Goal: Navigation & Orientation: Find specific page/section

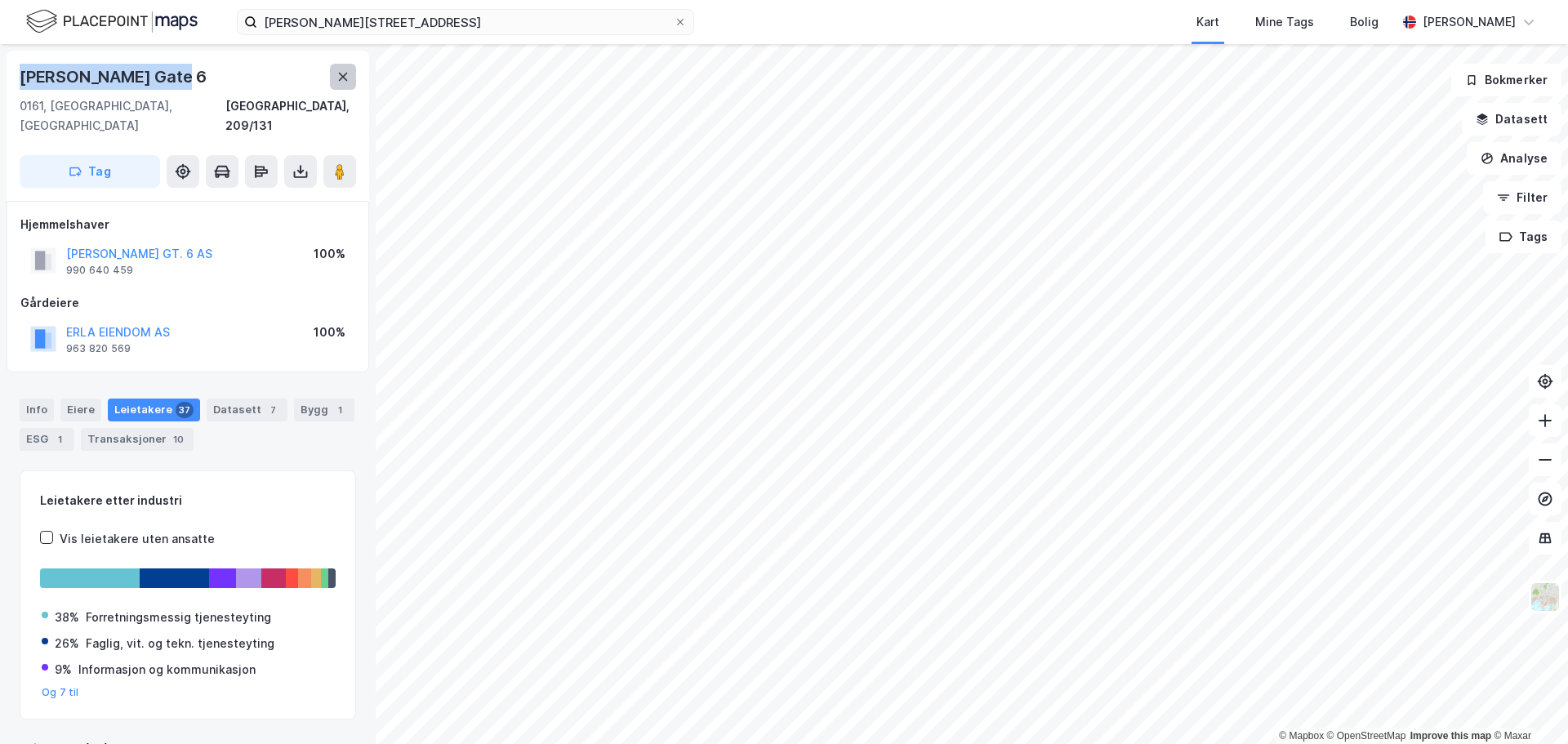
click at [342, 77] on icon at bounding box center [343, 77] width 9 height 8
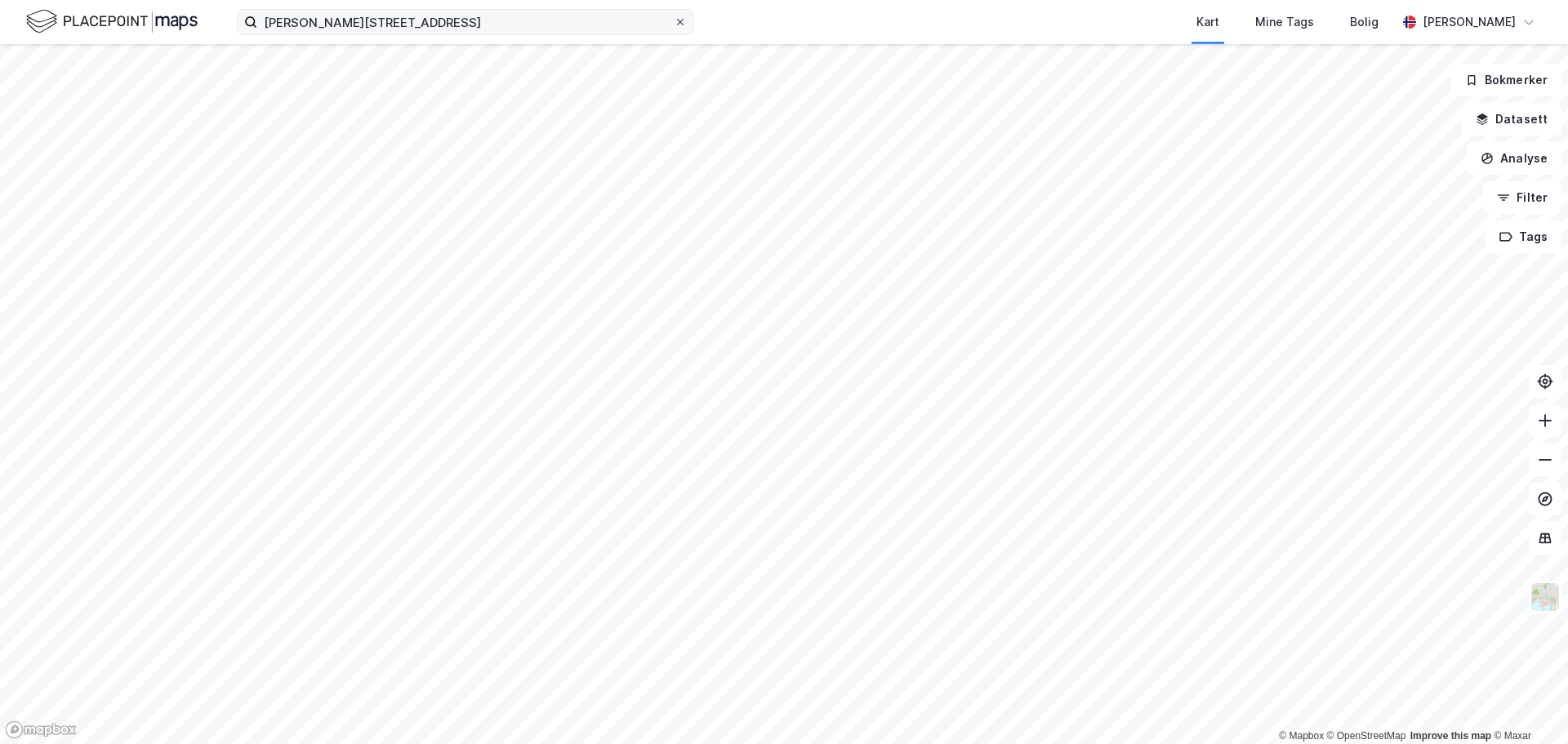
click at [683, 20] on icon at bounding box center [681, 22] width 10 height 10
click at [674, 20] on input "Haakon VIIs gate 6" at bounding box center [465, 21] width 417 height 24
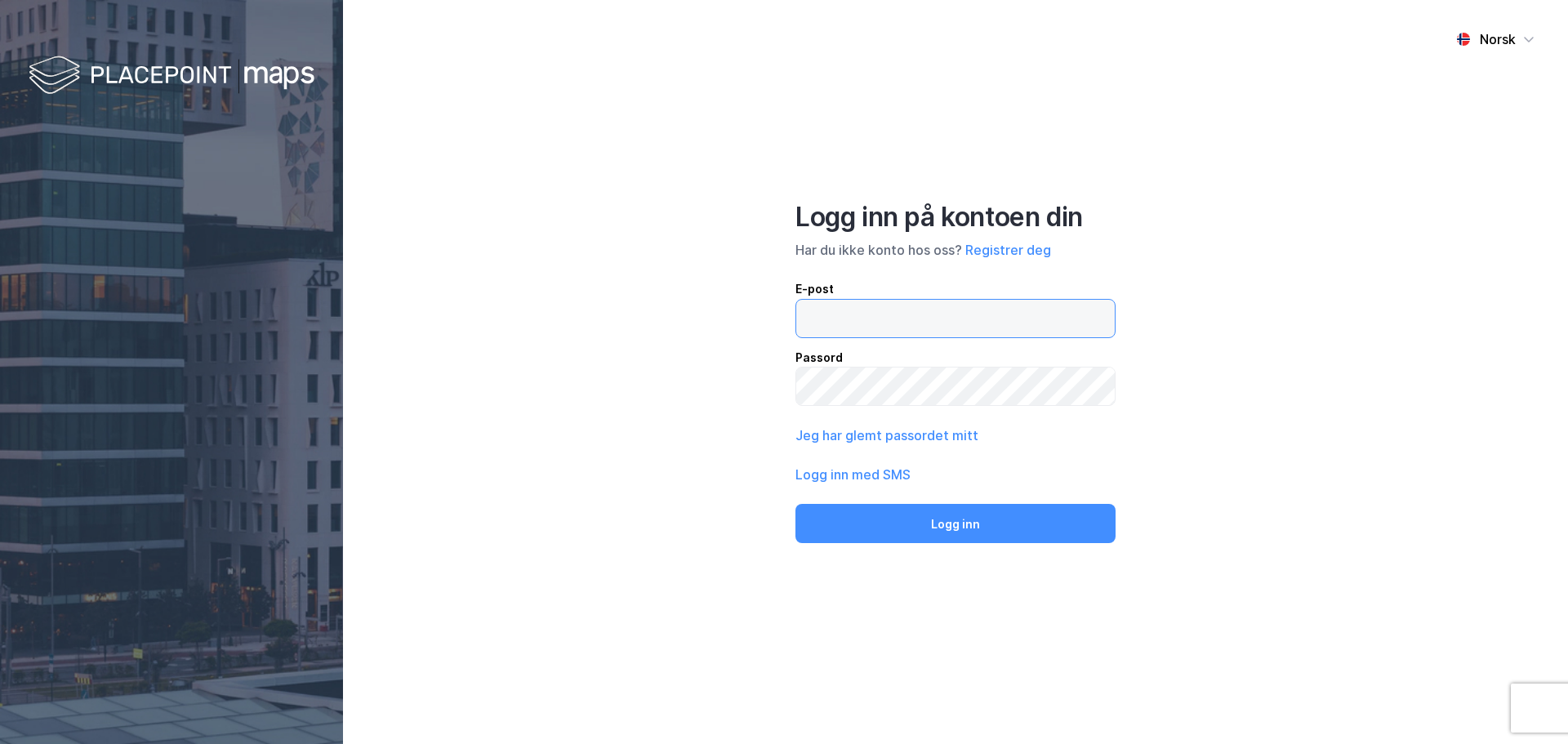
click at [872, 309] on input "email" at bounding box center [955, 318] width 318 height 38
type input "mtl@newsecim.no"
click at [795, 504] on button "Logg inn" at bounding box center [955, 524] width 320 height 39
